Goal: Information Seeking & Learning: Compare options

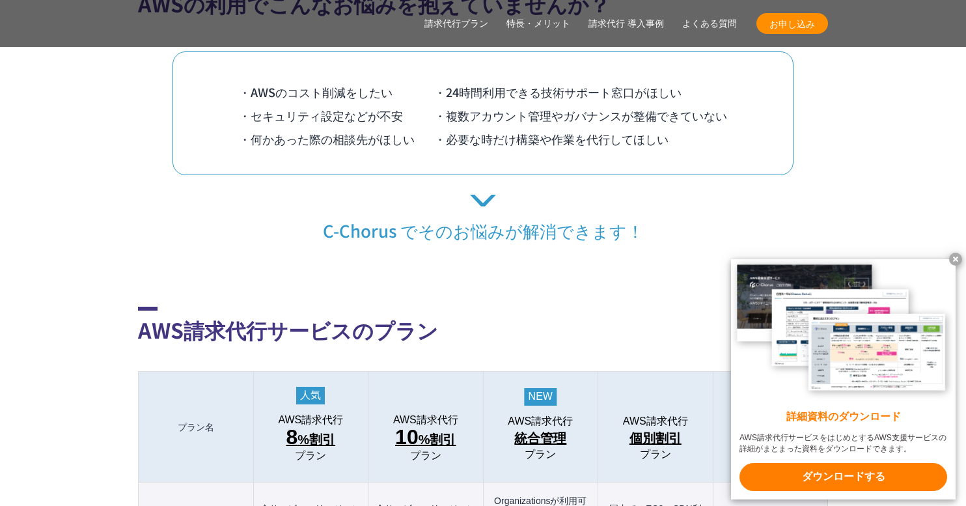
scroll to position [1128, 0]
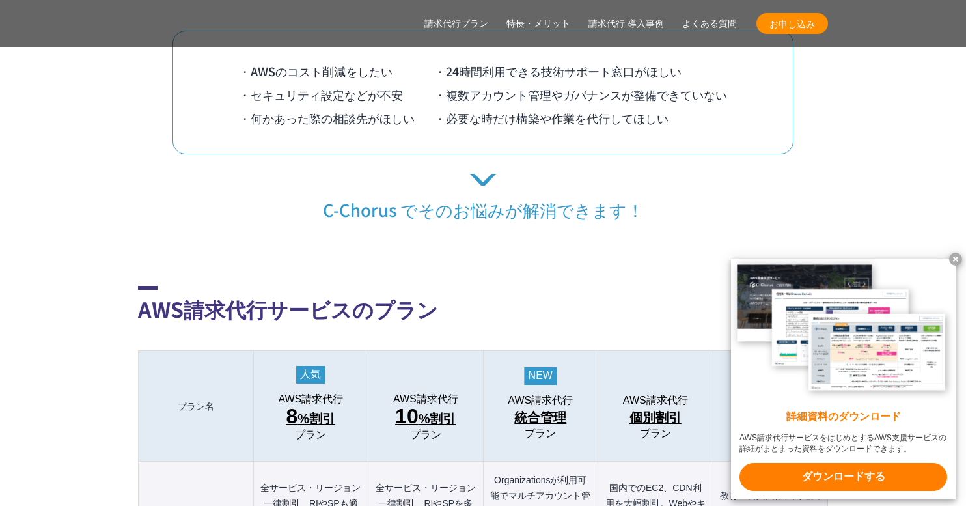
click at [958, 257] on x-t at bounding box center [955, 259] width 13 height 13
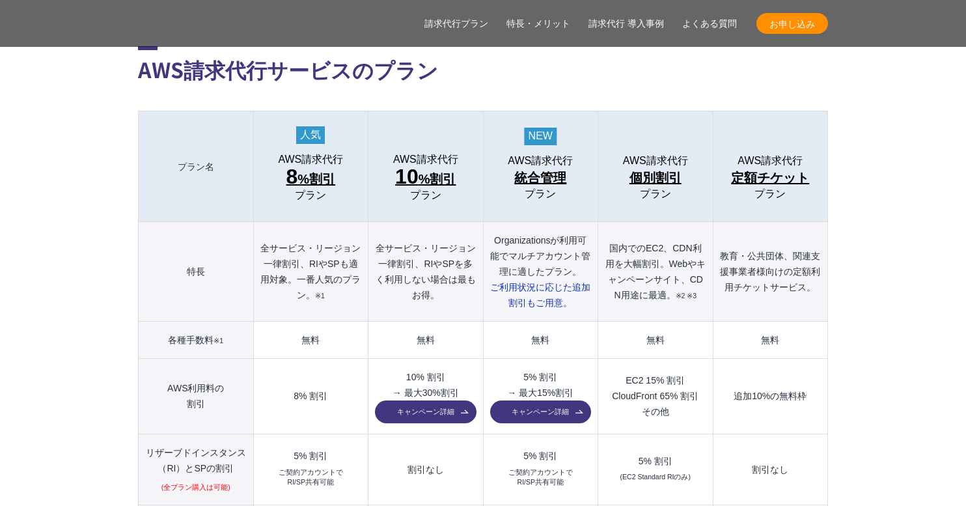
scroll to position [1389, 0]
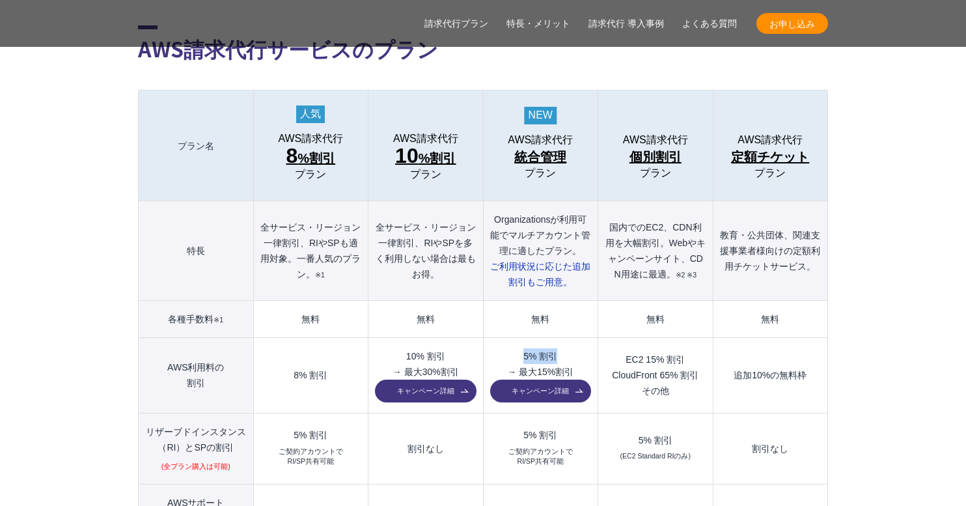
drag, startPoint x: 521, startPoint y: 325, endPoint x: 572, endPoint y: 325, distance: 50.8
click at [572, 338] on td "5% 割引 → 最大15%割引 キャンペーン詳細" at bounding box center [540, 376] width 115 height 76
click at [573, 338] on td "5% 割引 → 最大15%割引 キャンペーン詳細" at bounding box center [540, 376] width 115 height 76
drag, startPoint x: 462, startPoint y: 326, endPoint x: 388, endPoint y: 309, distance: 75.3
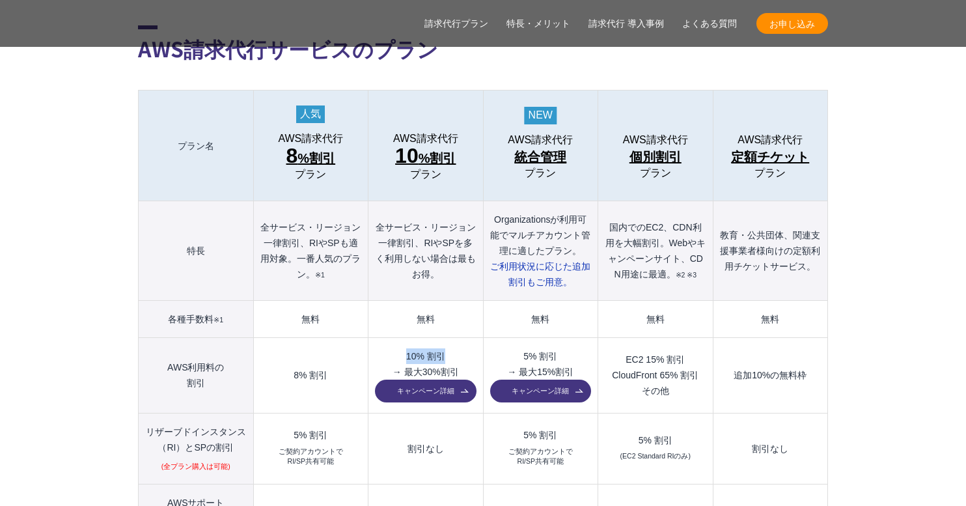
click at [380, 338] on td "10% 割引 → 最大30%割引 キャンペーン詳細" at bounding box center [425, 376] width 115 height 76
click at [425, 301] on td "無料" at bounding box center [425, 319] width 115 height 37
drag, startPoint x: 296, startPoint y: 346, endPoint x: 335, endPoint y: 349, distance: 39.1
click at [335, 349] on td "8% 割引" at bounding box center [310, 376] width 115 height 76
click at [565, 201] on th "Organizationsが利用可能でマルチアカウント管理に適したプラン。 ご利用状況に応じた 追加割引もご用意。" at bounding box center [540, 251] width 115 height 100
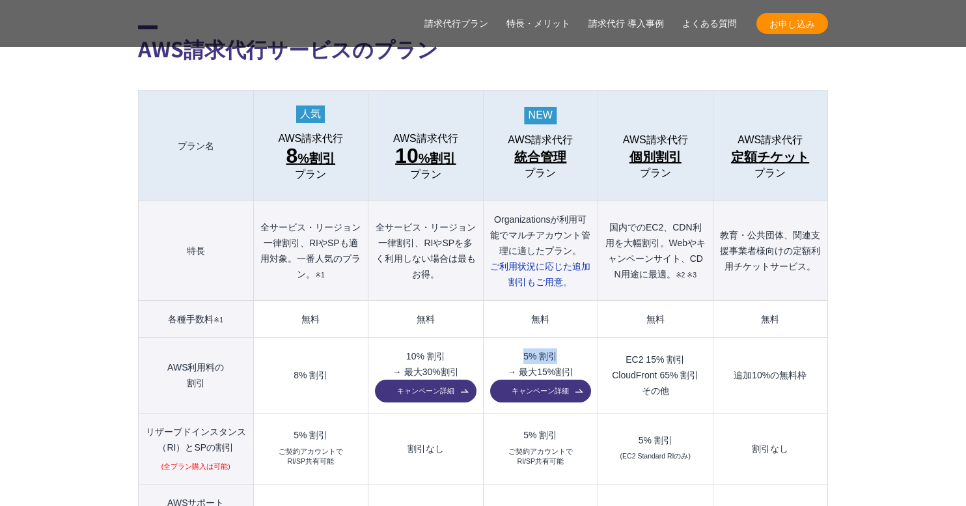
drag, startPoint x: 571, startPoint y: 323, endPoint x: 508, endPoint y: 314, distance: 63.8
click at [508, 338] on td "5% 割引 → 最大15%割引 キャンペーン詳細" at bounding box center [540, 376] width 115 height 76
drag, startPoint x: 609, startPoint y: 346, endPoint x: 706, endPoint y: 343, distance: 97.7
click at [706, 343] on td "EC2 15% 割引 CloudFront 65% 割引 その他" at bounding box center [655, 376] width 115 height 76
click at [687, 367] on td "EC2 15% 割引 CloudFront 65% 割引 その他" at bounding box center [655, 376] width 115 height 76
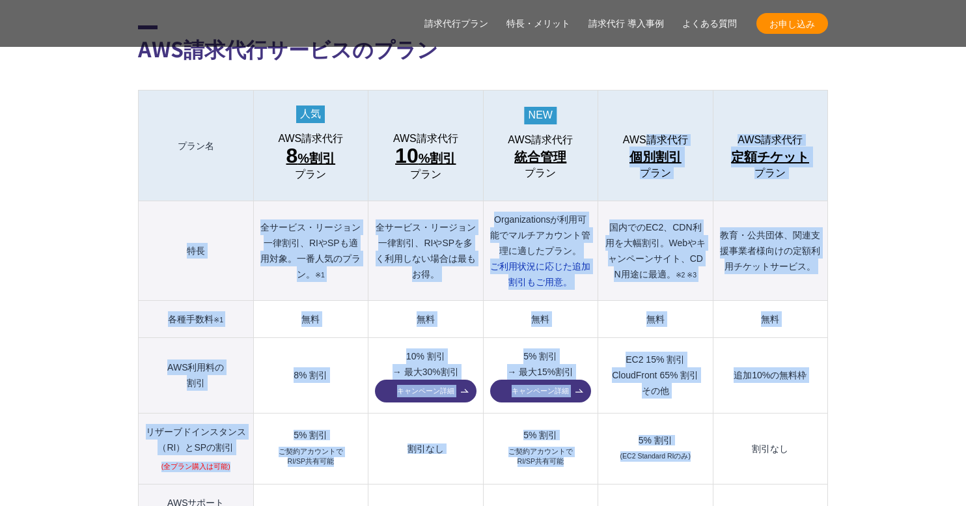
drag, startPoint x: 650, startPoint y: 66, endPoint x: 661, endPoint y: 421, distance: 354.3
click at [661, 432] on tbody "プラン名 AWS請求代行 8 %割引 プラン AWS請求代行 10 %割引 プラン AWS請求代行 統合管理 プラン AWS請求代行 個別割引 プラン" at bounding box center [483, 465] width 689 height 751
click at [655, 201] on th "国内でのEC2、CDN利用を大幅割引。Webやキャンペーンサイト、CDN用途に最適。 ※2 ※3" at bounding box center [655, 251] width 115 height 100
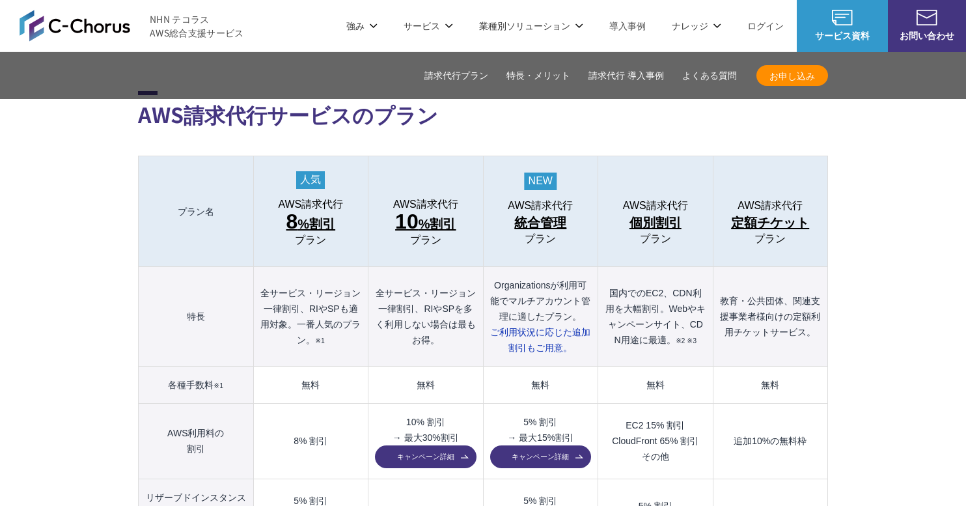
scroll to position [1302, 0]
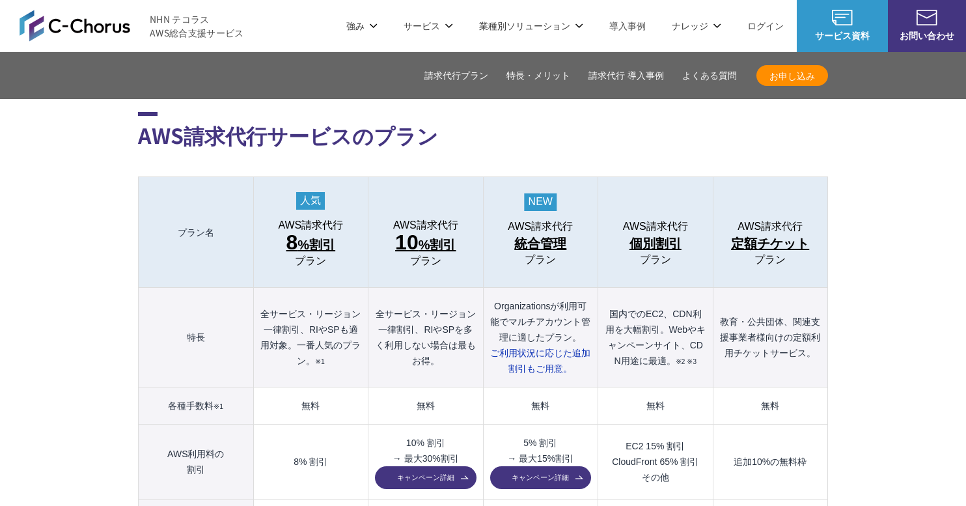
click at [404, 296] on th "全サービス・リージョン一律割引、RIやSPを多く利用しない場合は最もお得。" at bounding box center [425, 338] width 115 height 100
drag, startPoint x: 378, startPoint y: 283, endPoint x: 428, endPoint y: 348, distance: 81.7
click at [428, 348] on th "全サービス・リージョン一律割引、RIやSPを多く利用しない場合は最もお得。" at bounding box center [425, 338] width 115 height 100
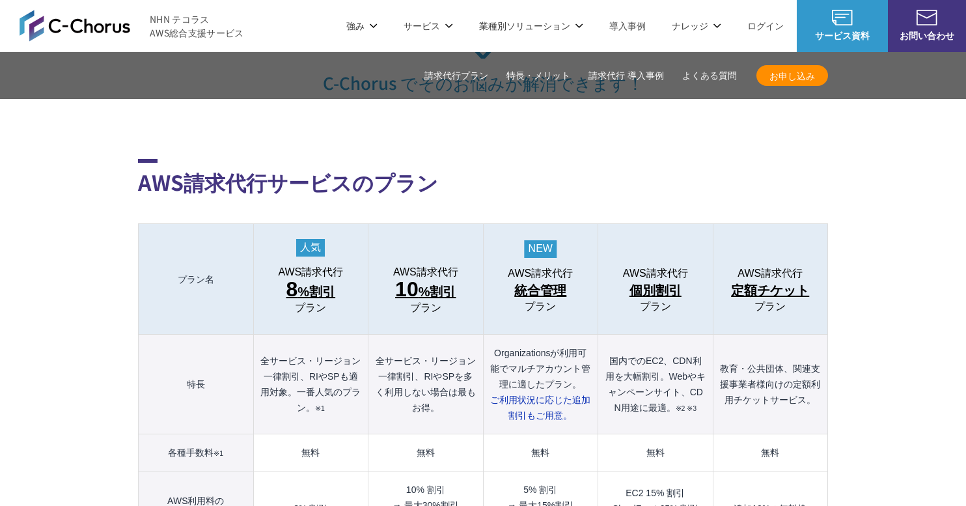
scroll to position [1189, 0]
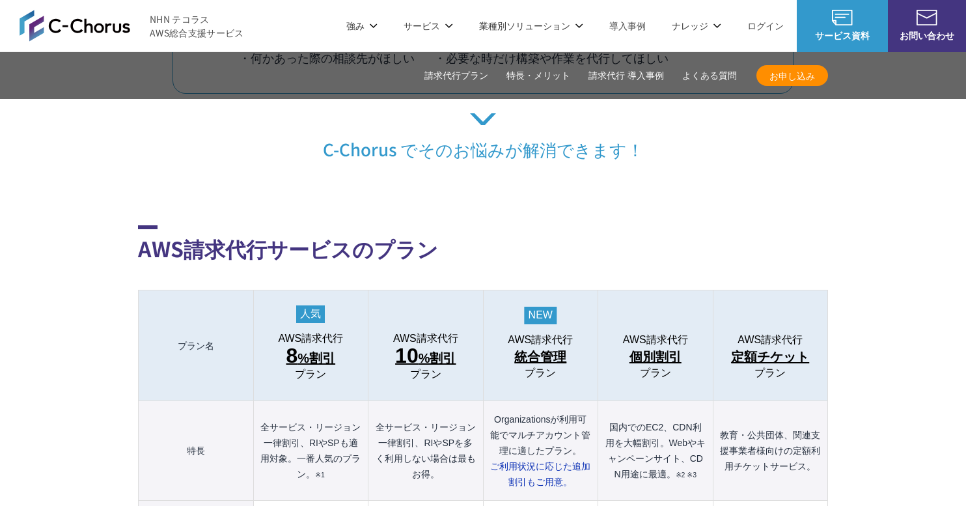
click at [533, 225] on h2 "AWS請求代行サービスのプラン" at bounding box center [483, 244] width 690 height 38
